Goal: Navigation & Orientation: Find specific page/section

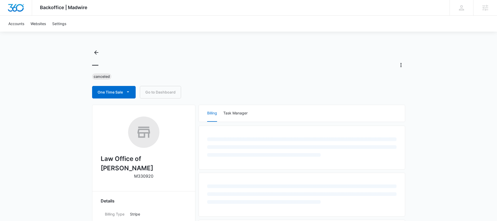
select select "US"
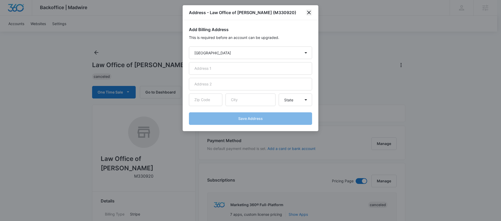
click at [308, 12] on icon "close" at bounding box center [309, 12] width 6 height 6
